Goal: Navigation & Orientation: Find specific page/section

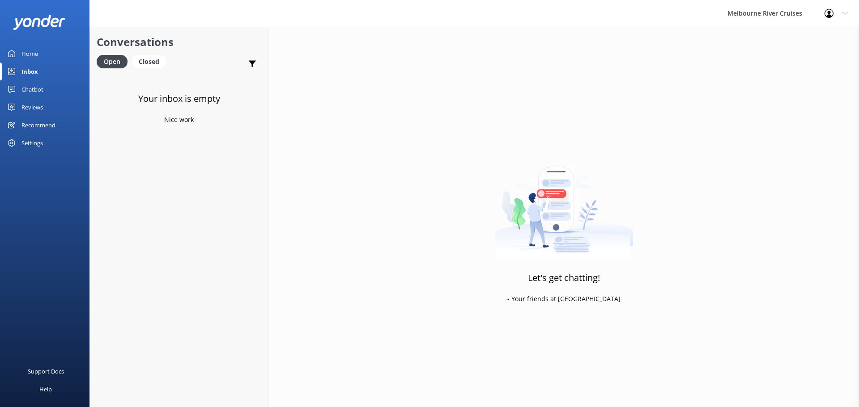
click at [26, 68] on div "Inbox" at bounding box center [29, 72] width 17 height 18
click at [26, 54] on div "Home" at bounding box center [29, 54] width 17 height 18
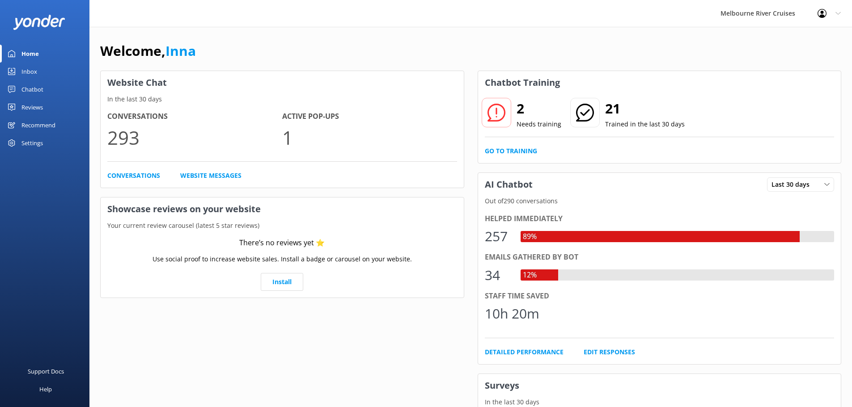
click at [28, 70] on div "Inbox" at bounding box center [29, 72] width 16 height 18
